Goal: Browse casually

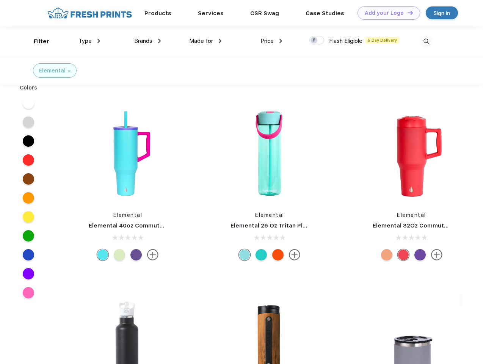
scroll to position [0, 0]
click at [386, 13] on link "Add your Logo Design Tool" at bounding box center [389, 12] width 63 height 13
click at [0, 0] on div "Design Tool" at bounding box center [0, 0] width 0 height 0
click at [407, 13] on link "Add your Logo Design Tool" at bounding box center [389, 12] width 63 height 13
click at [36, 41] on div "Filter" at bounding box center [42, 41] width 16 height 9
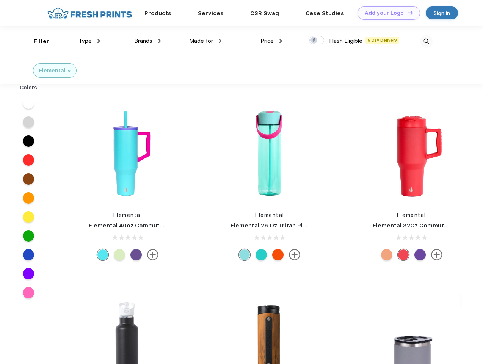
click at [90, 41] on span "Type" at bounding box center [85, 41] width 13 height 7
click at [148, 41] on span "Brands" at bounding box center [143, 41] width 18 height 7
click at [206, 41] on span "Made for" at bounding box center [201, 41] width 24 height 7
click at [272, 41] on span "Price" at bounding box center [267, 41] width 13 height 7
click at [317, 41] on div at bounding box center [316, 40] width 15 height 8
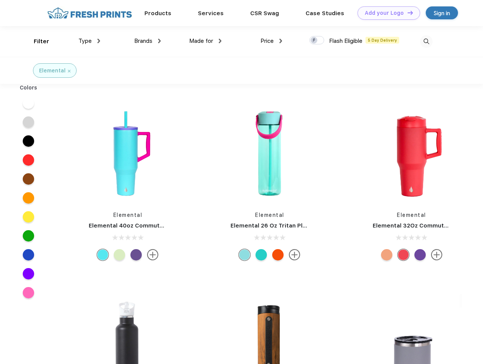
click at [314, 41] on input "checkbox" at bounding box center [311, 38] width 5 height 5
click at [426, 41] on img at bounding box center [426, 41] width 13 height 13
